Goal: Entertainment & Leisure: Consume media (video, audio)

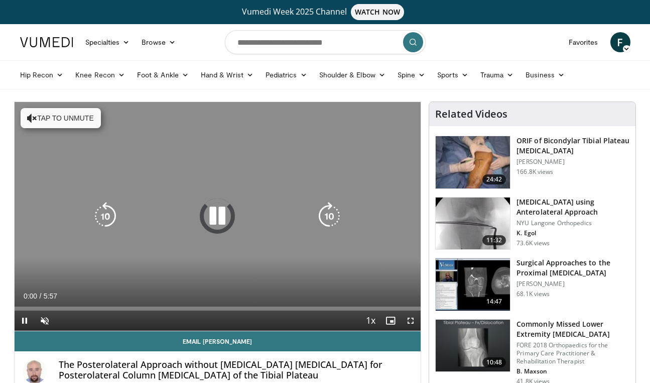
click at [44, 115] on button "Tap to unmute" at bounding box center [61, 118] width 80 height 20
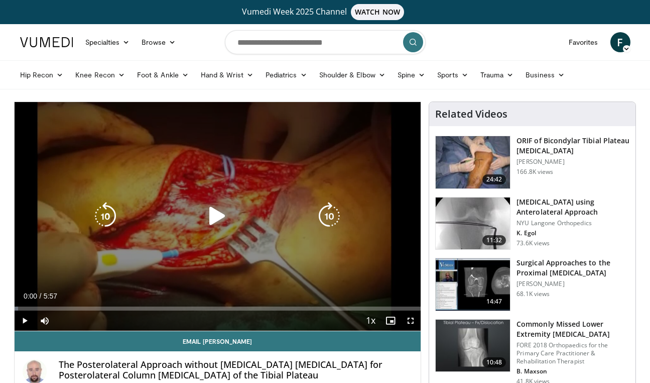
click at [220, 219] on icon "Video Player" at bounding box center [217, 216] width 28 height 28
click at [329, 216] on icon "Video Player" at bounding box center [329, 216] width 28 height 28
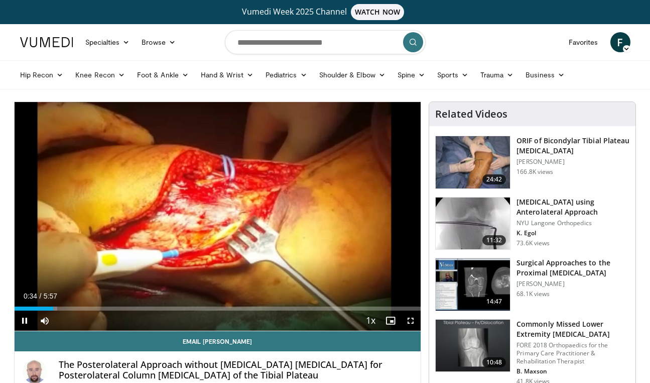
click at [413, 322] on span "Video Player" at bounding box center [411, 320] width 20 height 20
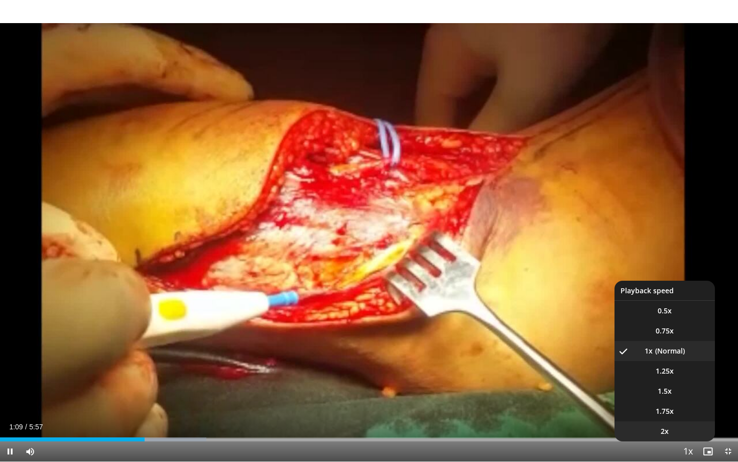
click at [650, 382] on li "2x" at bounding box center [665, 431] width 100 height 20
click at [650, 348] on li "1x" at bounding box center [665, 351] width 100 height 20
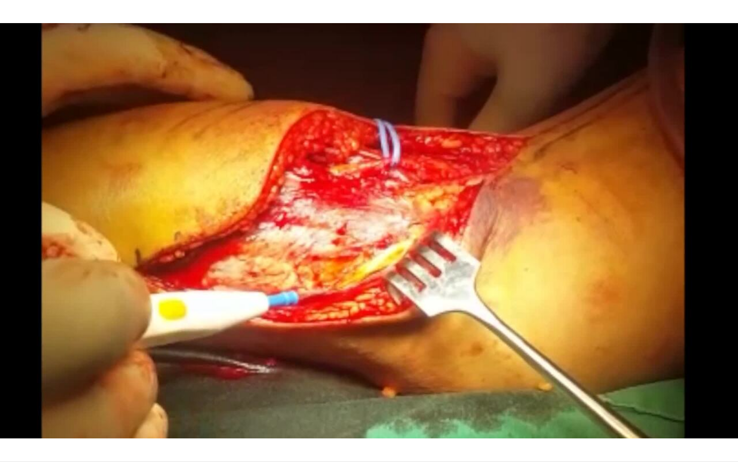
click at [650, 382] on button "Playback Rate" at bounding box center [688, 451] width 20 height 20
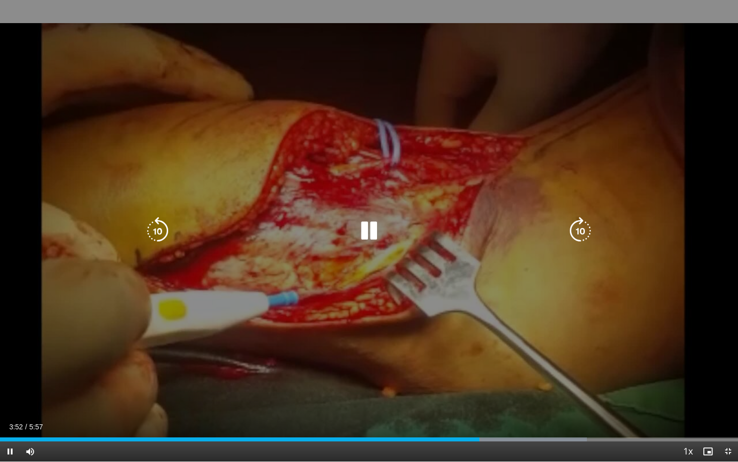
click at [370, 225] on icon "Video Player" at bounding box center [369, 231] width 28 height 28
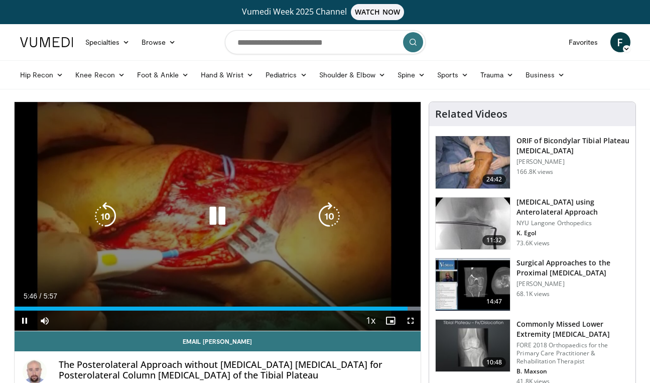
click at [107, 213] on icon "Video Player" at bounding box center [105, 216] width 28 height 28
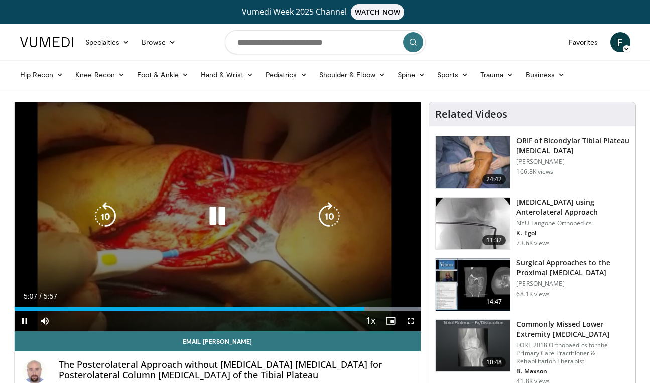
click at [221, 220] on icon "Video Player" at bounding box center [217, 216] width 28 height 28
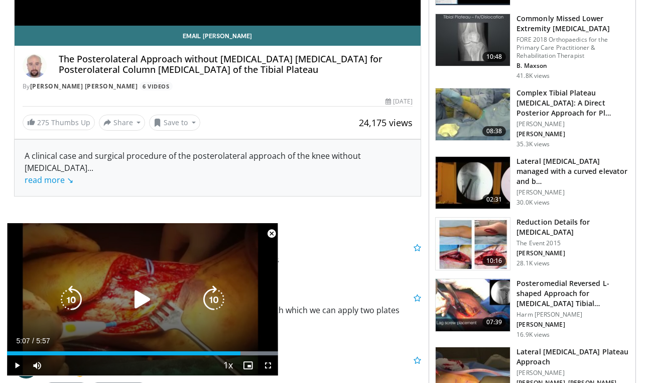
scroll to position [306, 0]
